Goal: Task Accomplishment & Management: Manage account settings

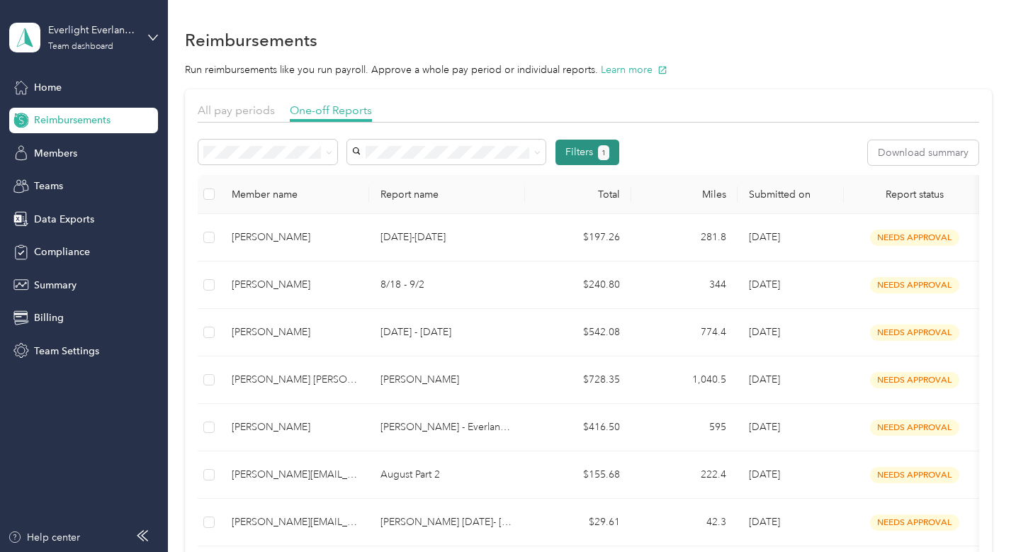
click at [588, 150] on button "Filters 1" at bounding box center [587, 152] width 64 height 25
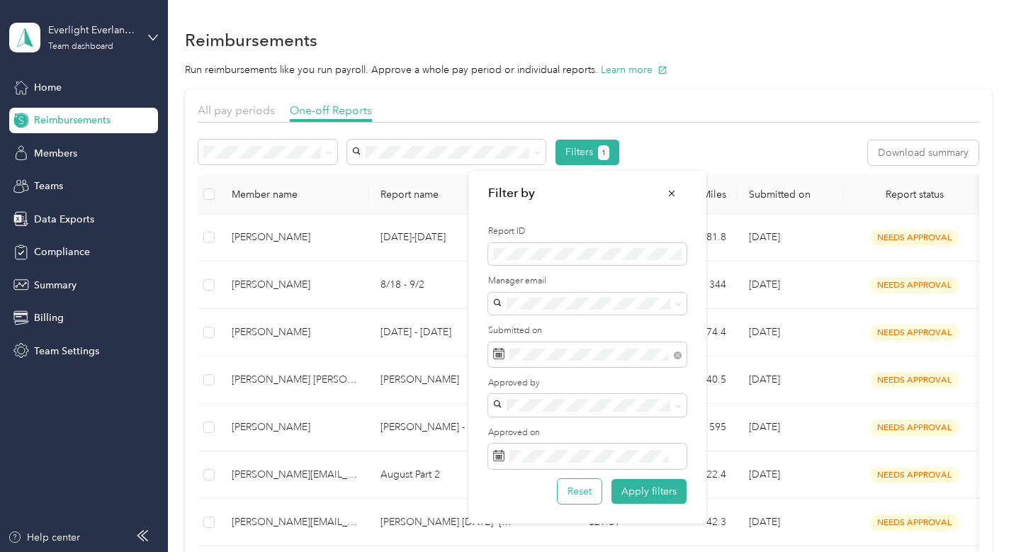
click at [579, 491] on button "Reset" at bounding box center [579, 491] width 44 height 25
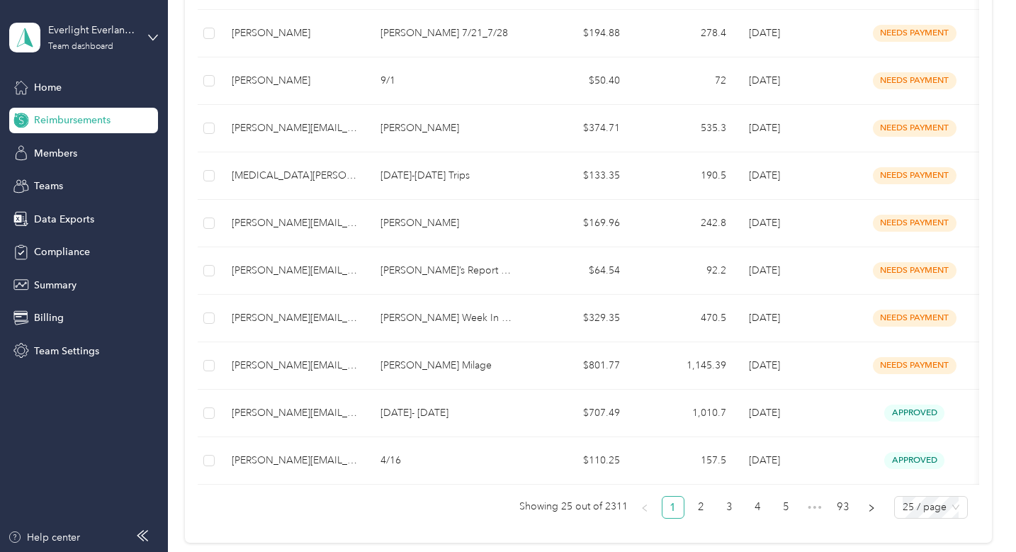
scroll to position [914, 0]
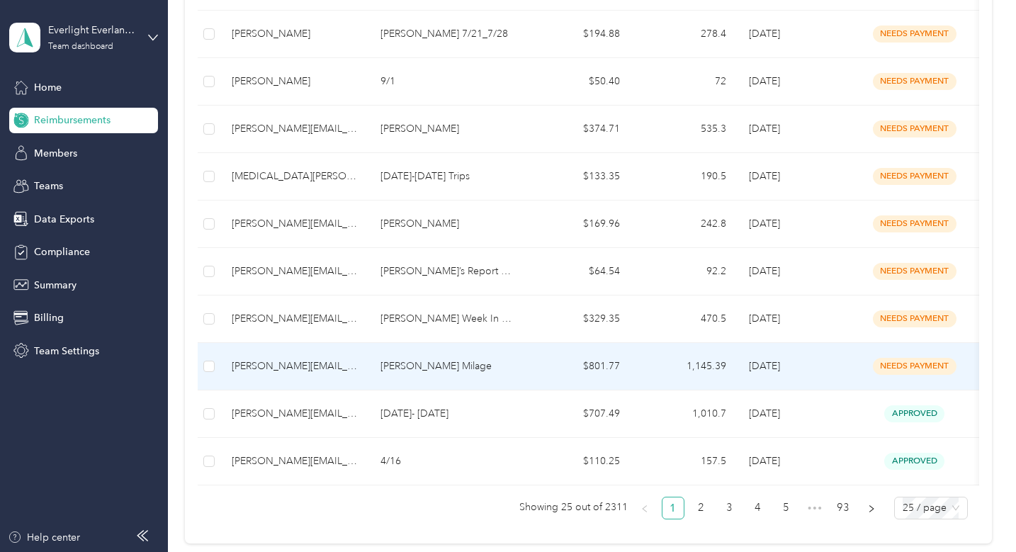
click at [540, 344] on td "$801.77" at bounding box center [578, 366] width 106 height 47
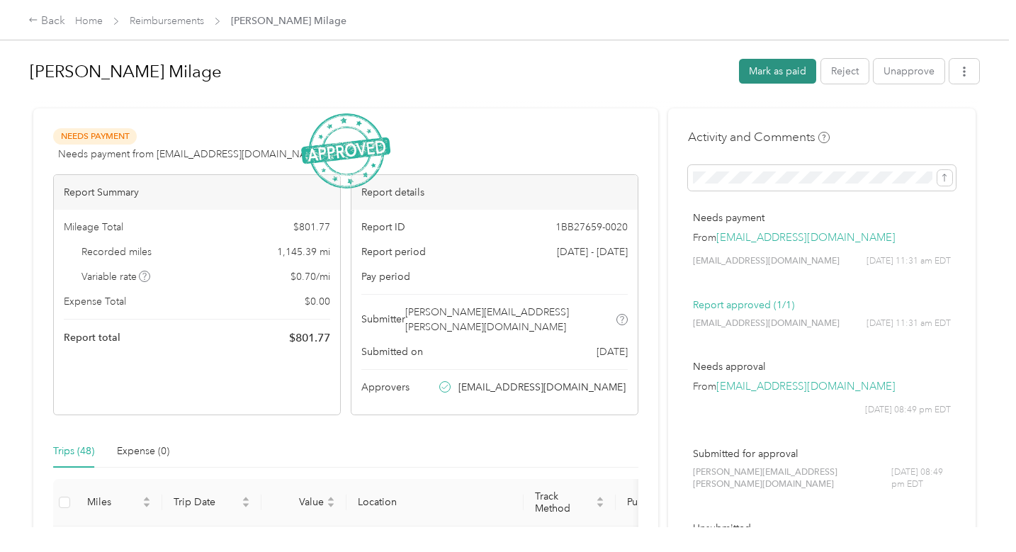
click at [771, 66] on button "Mark as paid" at bounding box center [777, 71] width 77 height 25
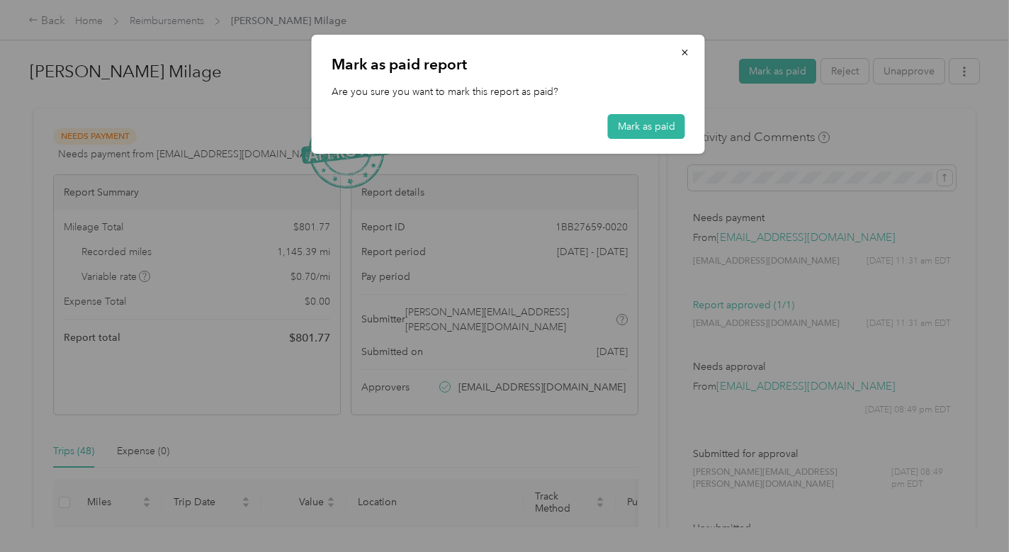
click at [632, 141] on div "[PERSON_NAME] as paid report Are you sure you want to mark this report as paid?…" at bounding box center [508, 94] width 393 height 119
click at [632, 134] on button "Mark as paid" at bounding box center [646, 126] width 77 height 25
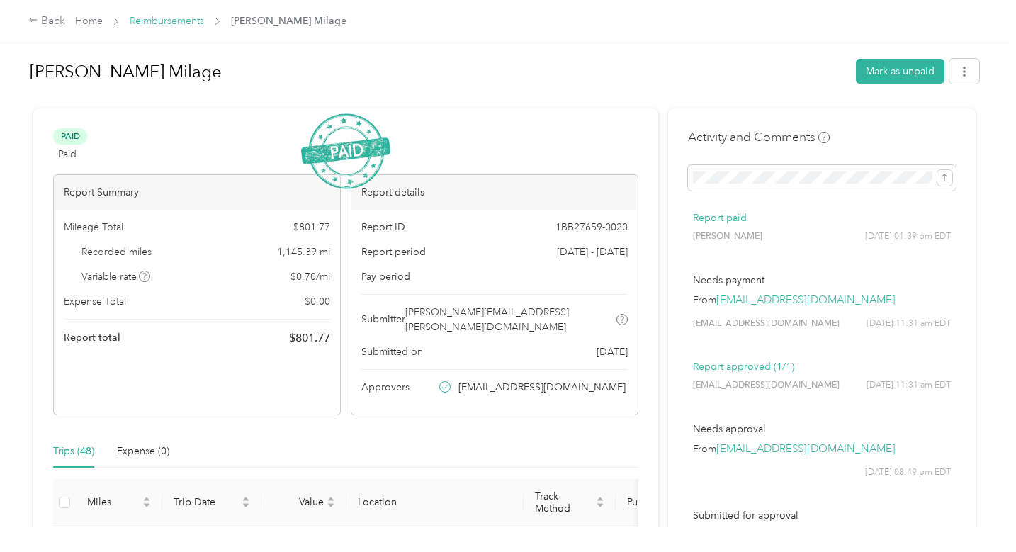
click at [198, 18] on link "Reimbursements" at bounding box center [167, 21] width 74 height 12
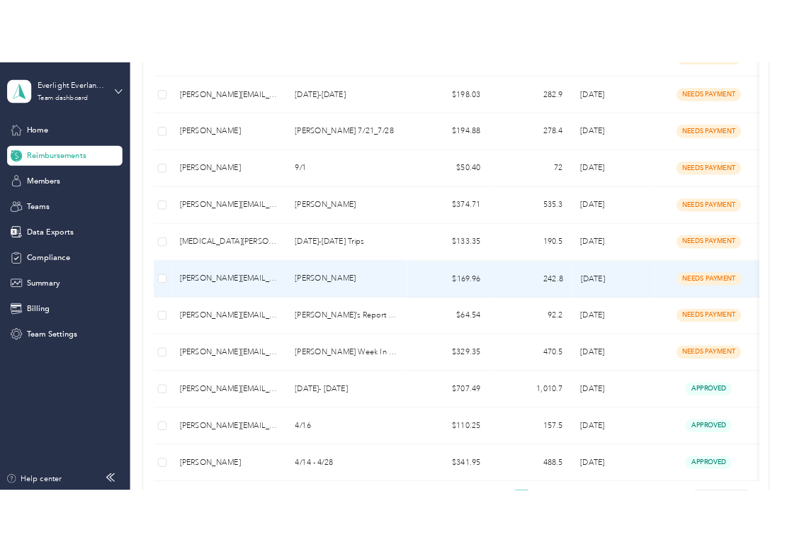
scroll to position [857, 0]
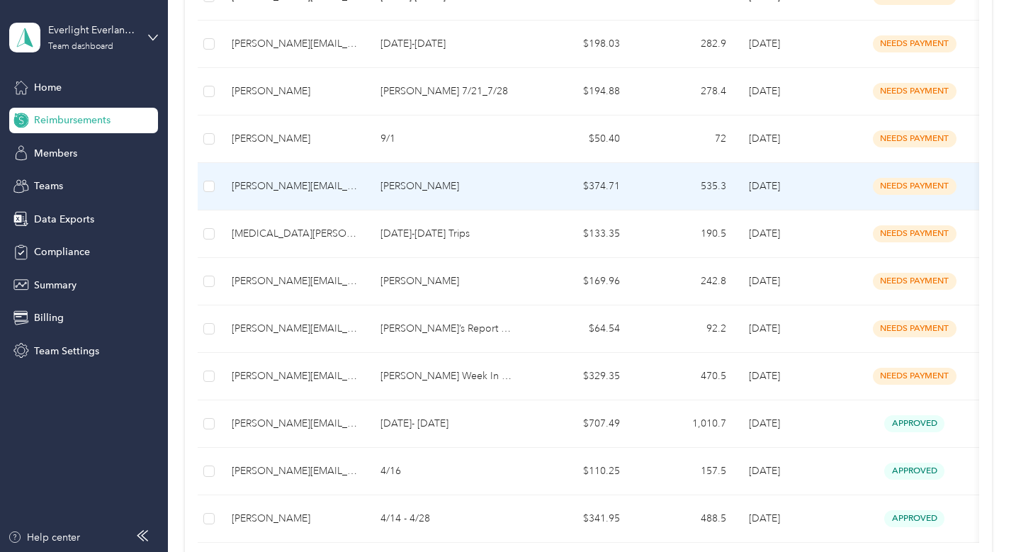
click at [314, 183] on div "[PERSON_NAME][EMAIL_ADDRESS][DOMAIN_NAME]" at bounding box center [295, 186] width 126 height 16
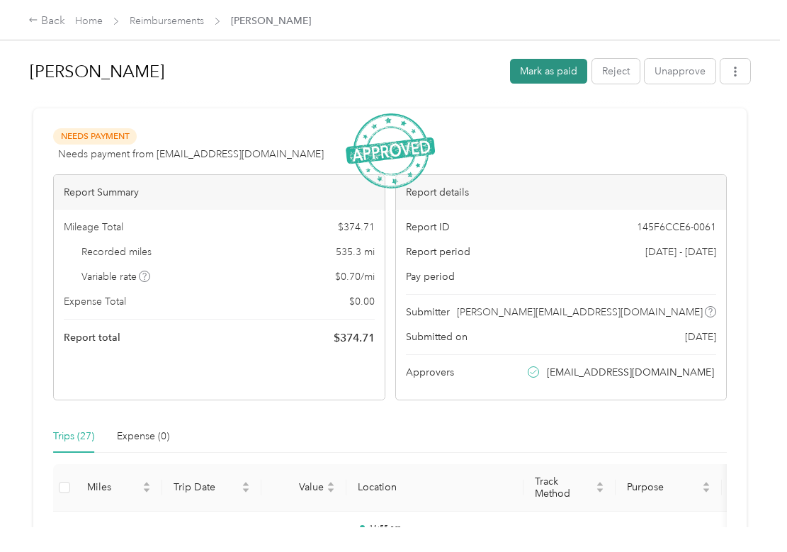
click at [570, 63] on button "Mark as paid" at bounding box center [548, 71] width 77 height 25
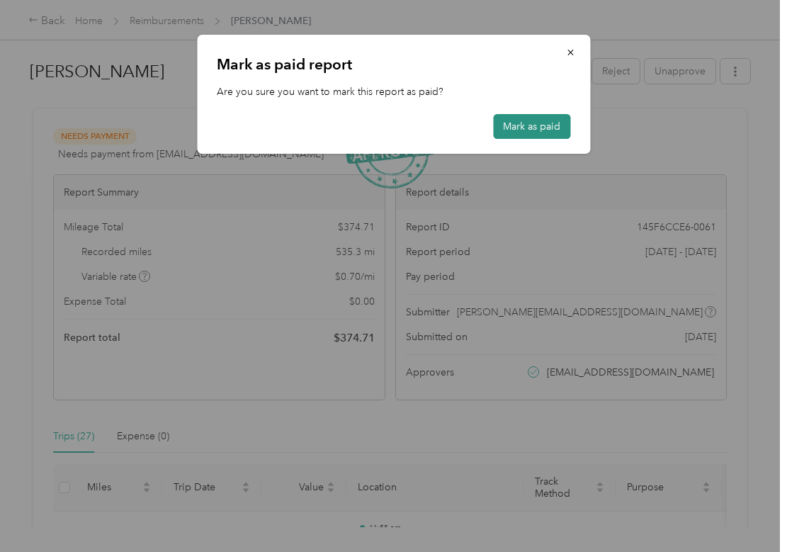
click at [547, 127] on button "Mark as paid" at bounding box center [531, 126] width 77 height 25
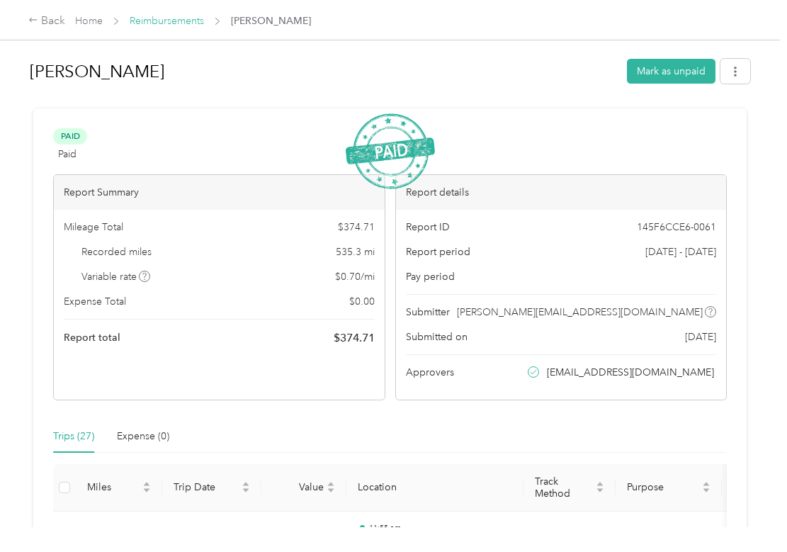
click at [170, 22] on link "Reimbursements" at bounding box center [167, 21] width 74 height 12
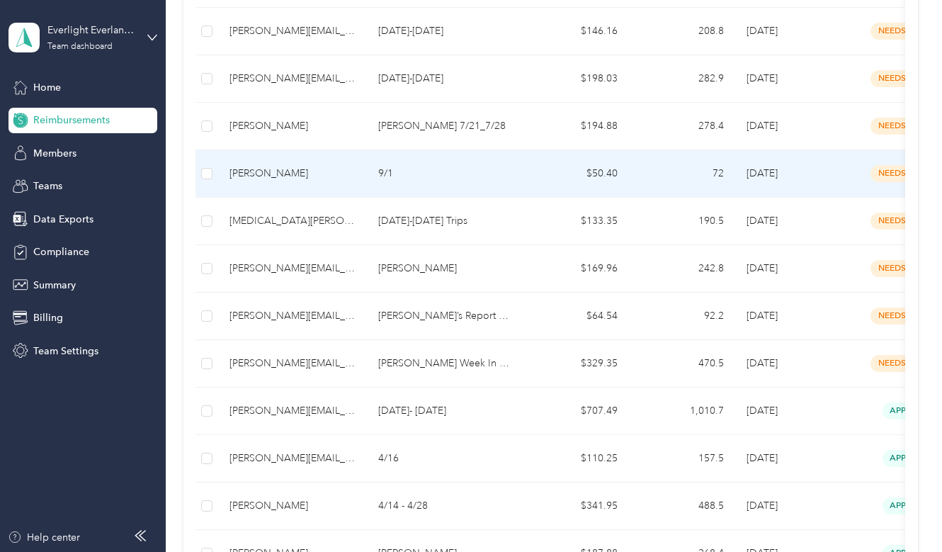
scroll to position [807, 0]
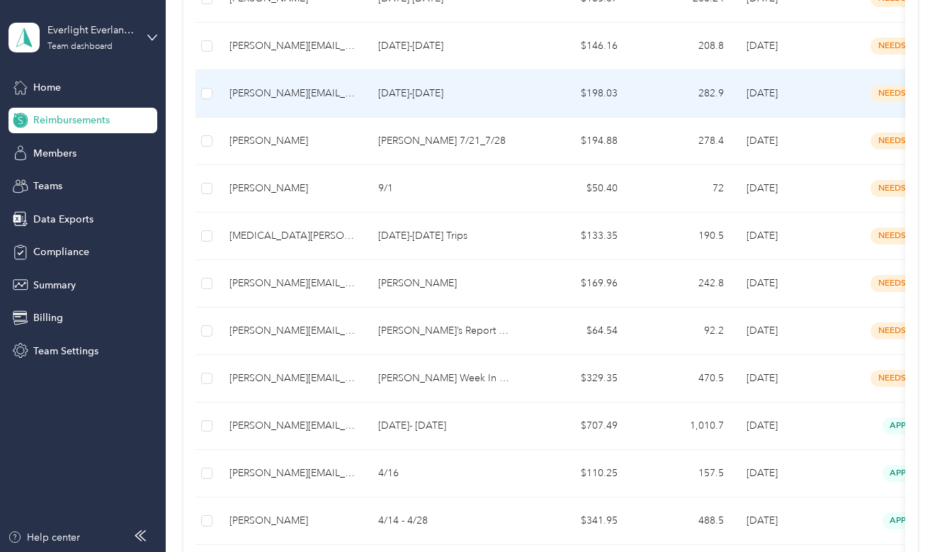
click at [529, 102] on td "$198.03" at bounding box center [576, 93] width 106 height 47
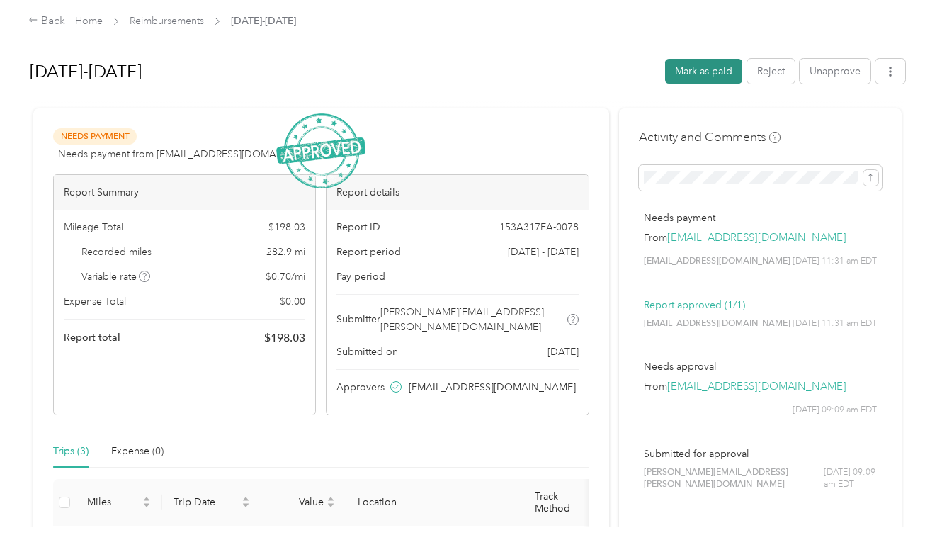
click at [693, 66] on button "Mark as paid" at bounding box center [703, 71] width 77 height 25
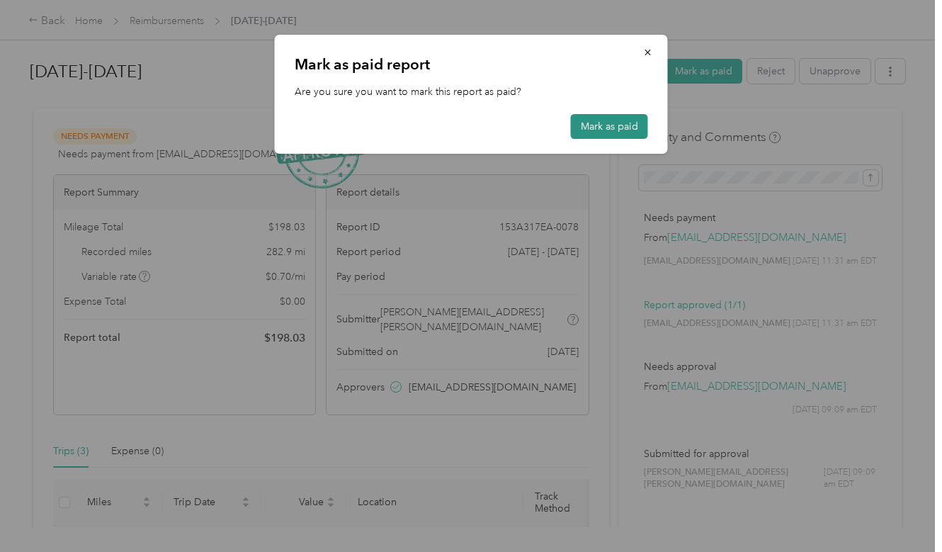
click at [613, 128] on button "Mark as paid" at bounding box center [609, 126] width 77 height 25
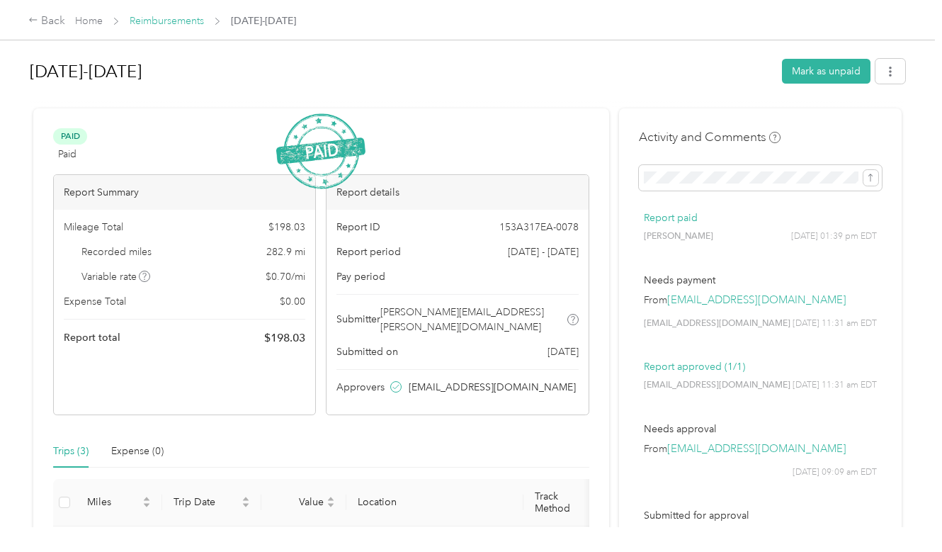
click at [195, 25] on link "Reimbursements" at bounding box center [167, 21] width 74 height 12
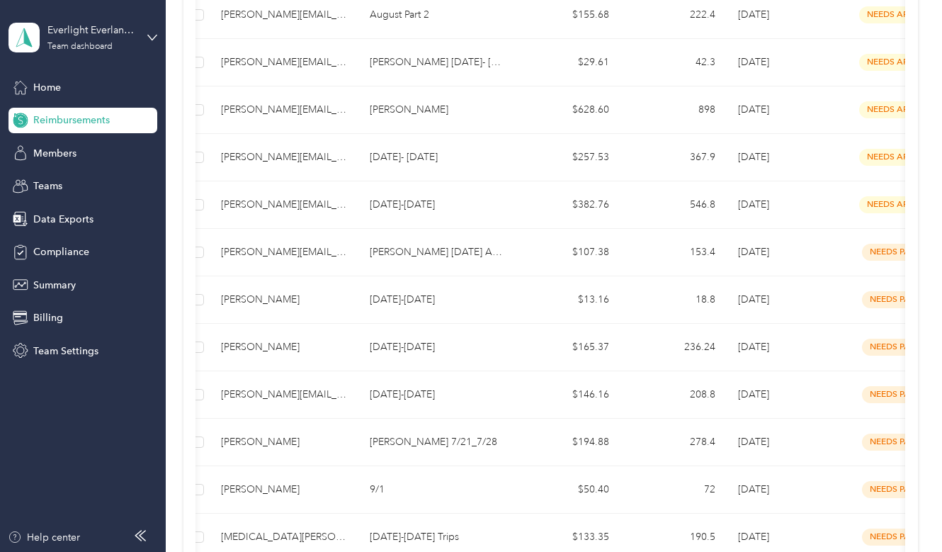
scroll to position [458, 0]
